Goal: Entertainment & Leisure: Consume media (video, audio)

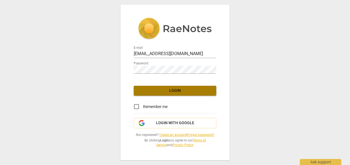
click at [174, 91] on span "Login" at bounding box center [175, 90] width 74 height 5
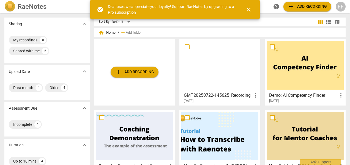
click at [251, 10] on span "close" at bounding box center [248, 9] width 7 height 7
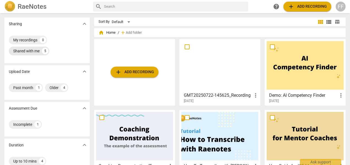
click at [27, 49] on div "Shared with me" at bounding box center [26, 50] width 26 height 5
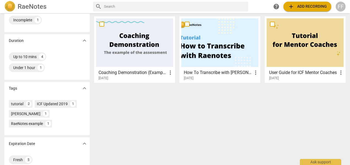
scroll to position [103, 0]
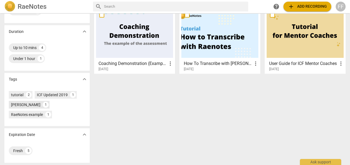
click at [21, 103] on div "[PERSON_NAME]" at bounding box center [25, 104] width 29 height 5
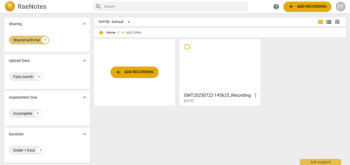
click at [25, 37] on div "Shared with me" at bounding box center [26, 39] width 26 height 5
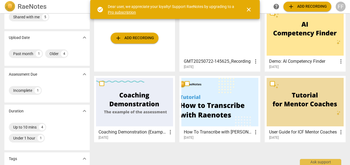
scroll to position [4, 0]
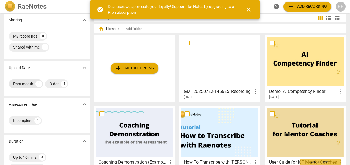
click at [25, 83] on div "Past month" at bounding box center [23, 83] width 20 height 5
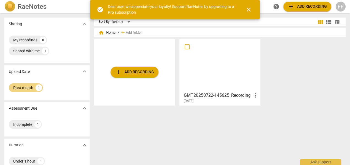
click at [248, 8] on span "close" at bounding box center [248, 9] width 7 height 7
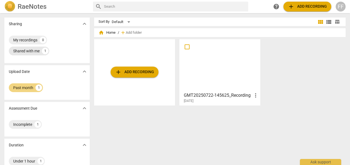
click at [25, 50] on div "Shared with me" at bounding box center [26, 50] width 26 height 5
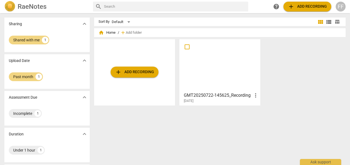
click at [27, 5] on h2 "RaeNotes" at bounding box center [32, 7] width 29 height 8
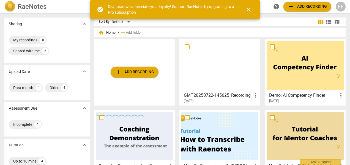
click at [133, 72] on span "add Add recording" at bounding box center [134, 72] width 39 height 7
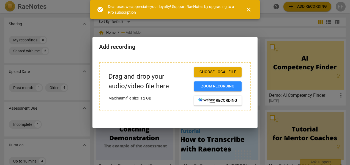
click at [275, 28] on div at bounding box center [175, 82] width 350 height 165
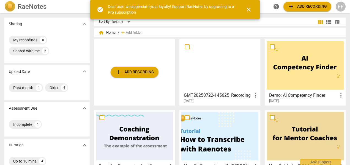
click at [251, 7] on span "close" at bounding box center [248, 9] width 7 height 7
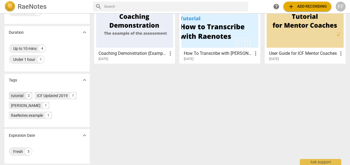
scroll to position [114, 0]
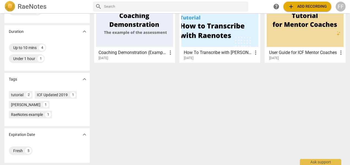
click at [85, 133] on span "expand_more" at bounding box center [84, 135] width 7 height 7
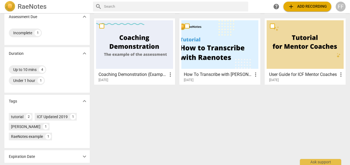
scroll to position [92, 0]
click at [125, 71] on div "Coaching Demonstration (Example) more_vert [DATE]" at bounding box center [135, 76] width 78 height 14
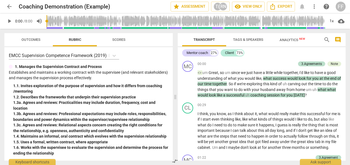
click at [8, 20] on span "play_arrow" at bounding box center [9, 21] width 7 height 7
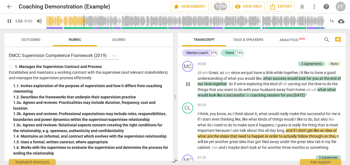
click at [343, 87] on div "MC play_arrow pause 00:00 3.Agreements Note keyboard_arrow_right <> um Great , …" at bounding box center [262, 80] width 168 height 42
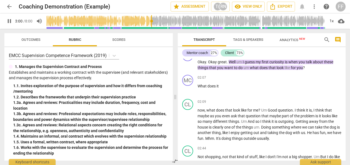
scroll to position [358, 0]
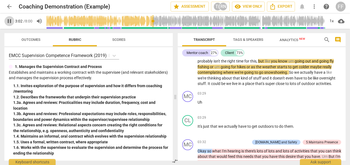
click at [9, 21] on span "pause" at bounding box center [9, 21] width 7 height 7
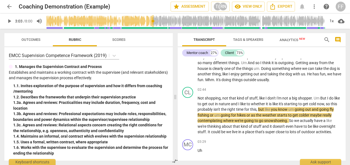
scroll to position [254, 0]
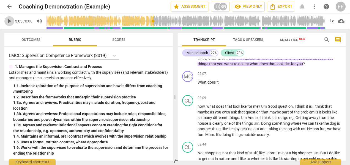
click at [9, 22] on span "play_arrow" at bounding box center [9, 21] width 7 height 7
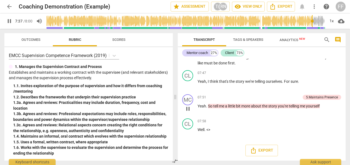
scroll to position [859, 0]
type input "480"
